Goal: Find specific page/section: Find specific page/section

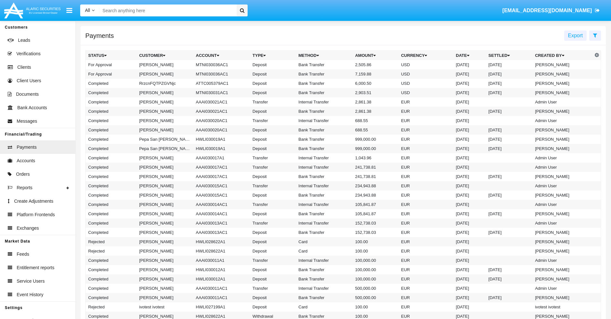
click at [595, 35] on icon at bounding box center [595, 35] width 4 height 5
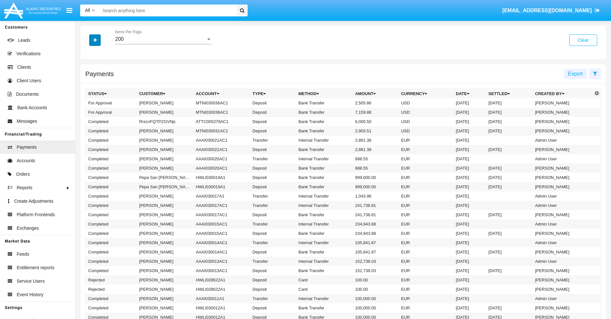
click at [95, 40] on icon "button" at bounding box center [95, 40] width 4 height 4
click at [98, 109] on span "Date" at bounding box center [98, 109] width 11 height 8
click at [88, 112] on input "Date" at bounding box center [88, 112] width 0 height 0
checkbox input "true"
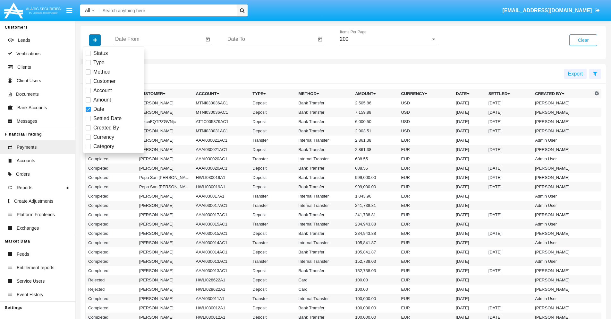
click at [95, 40] on icon "button" at bounding box center [95, 40] width 4 height 4
click at [159, 39] on input "Date From" at bounding box center [159, 39] width 89 height 6
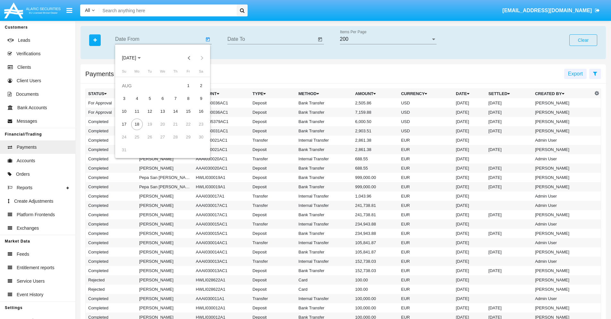
click at [135, 58] on span "[DATE]" at bounding box center [129, 58] width 14 height 5
click at [196, 142] on div "2025" at bounding box center [196, 142] width 20 height 12
click at [129, 90] on div "JAN" at bounding box center [129, 91] width 20 height 12
click at [150, 98] on div "7" at bounding box center [150, 99] width 12 height 12
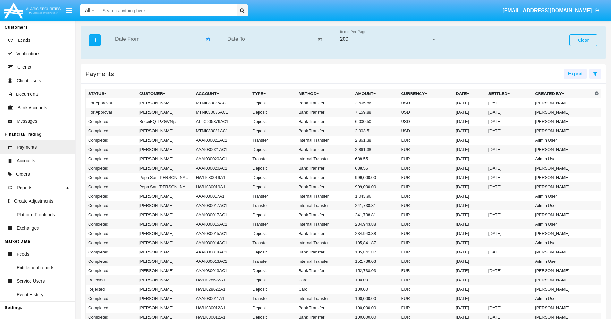
type input "[DATE]"
click at [272, 39] on input "Date To" at bounding box center [271, 39] width 89 height 6
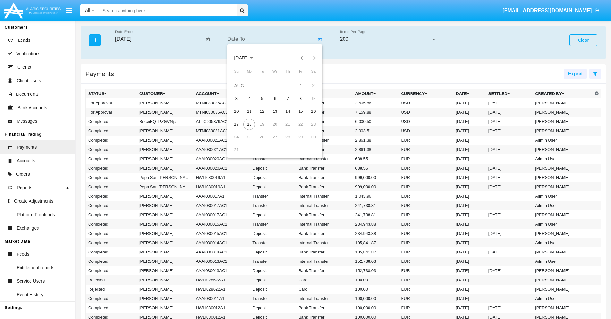
click at [247, 58] on span "[DATE]" at bounding box center [241, 58] width 14 height 5
click at [309, 142] on div "2025" at bounding box center [309, 142] width 20 height 12
click at [241, 90] on div "JAN" at bounding box center [241, 91] width 20 height 12
click at [262, 98] on div "7" at bounding box center [262, 99] width 12 height 12
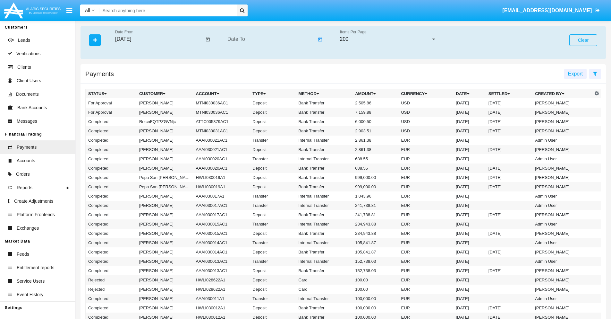
type input "[DATE]"
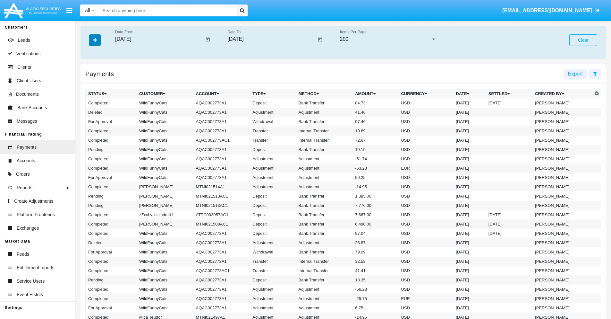
click at [95, 40] on icon "button" at bounding box center [95, 40] width 4 height 4
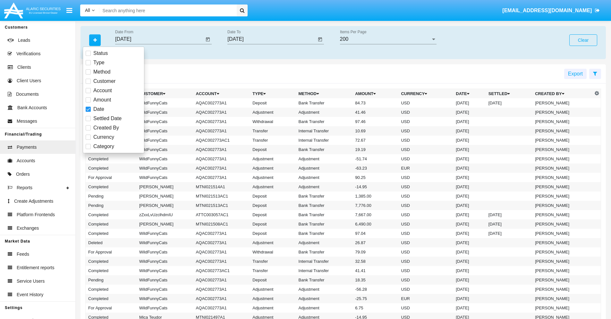
click at [104, 146] on span "Category" at bounding box center [103, 146] width 21 height 8
click at [88, 149] on input "Category" at bounding box center [88, 149] width 0 height 0
checkbox input "true"
